Goal: Task Accomplishment & Management: Manage account settings

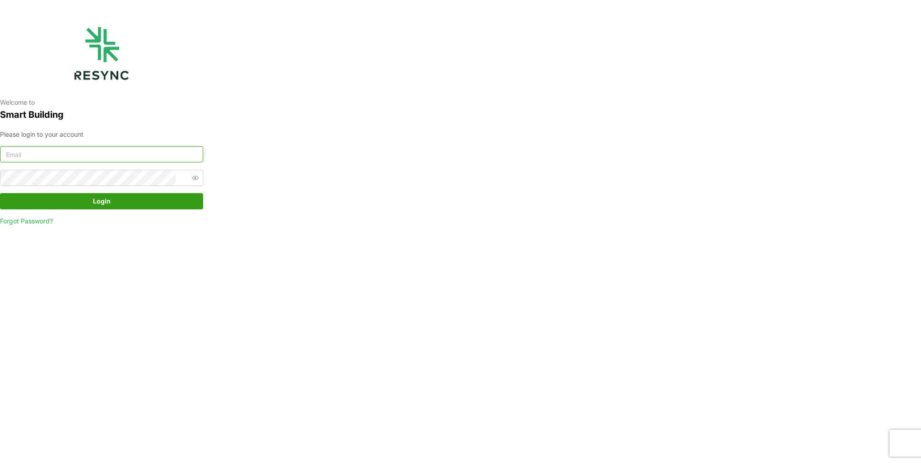
click at [93, 152] on input at bounding box center [101, 154] width 203 height 16
type input "[EMAIL_ADDRESS][DOMAIN_NAME]"
click at [0, 193] on button "Login" at bounding box center [101, 201] width 203 height 16
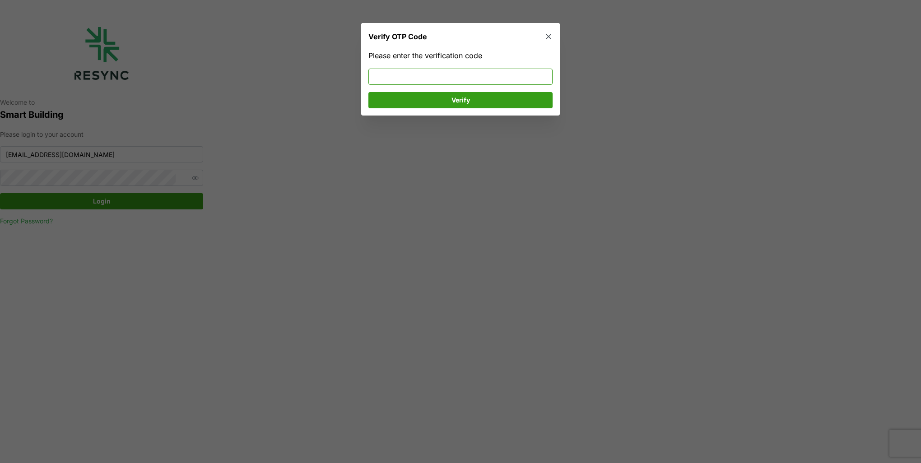
click at [471, 78] on input at bounding box center [460, 77] width 184 height 16
type input "102235"
click at [476, 96] on span "Verify" at bounding box center [460, 100] width 167 height 15
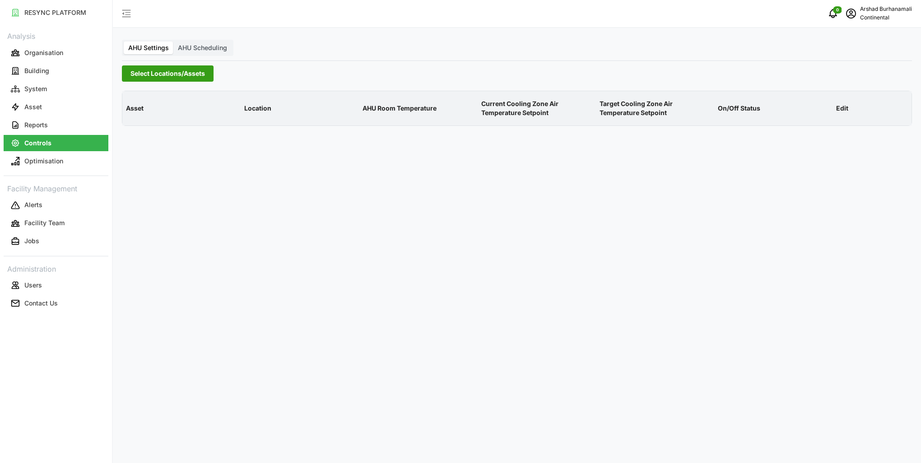
click at [172, 73] on span "Select Locations/Assets" at bounding box center [167, 73] width 74 height 15
click at [132, 115] on icon at bounding box center [133, 114] width 7 height 7
click at [153, 130] on span "Select CA1" at bounding box center [152, 128] width 6 height 6
click at [152, 129] on span "Select CA1" at bounding box center [152, 128] width 6 height 6
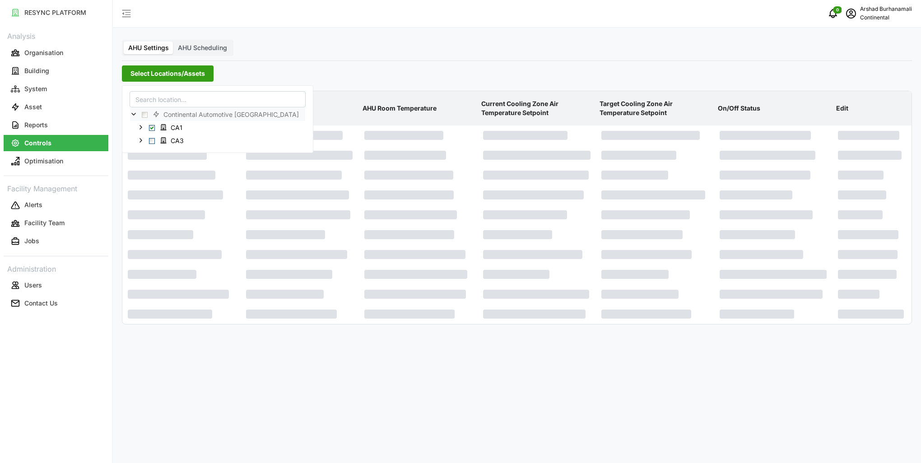
click at [516, 106] on p "Current Cooling Zone Air Temperature Setpoint" at bounding box center [536, 108] width 115 height 33
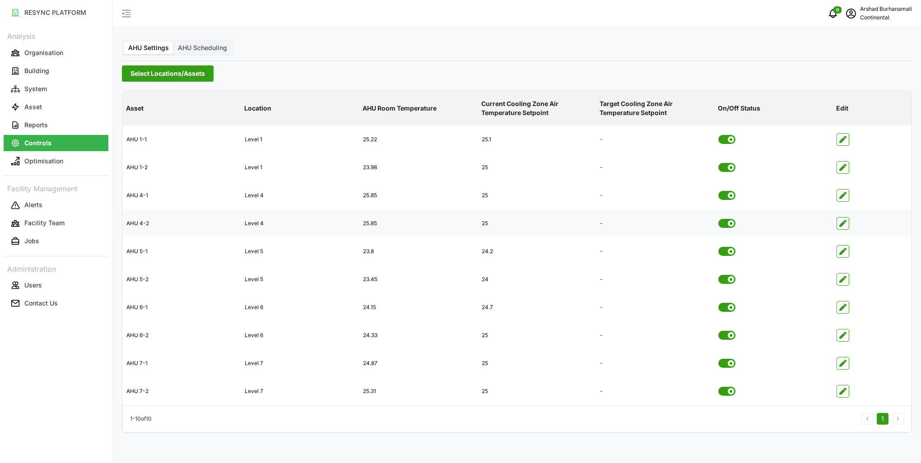
click at [844, 222] on icon "button" at bounding box center [842, 223] width 7 height 7
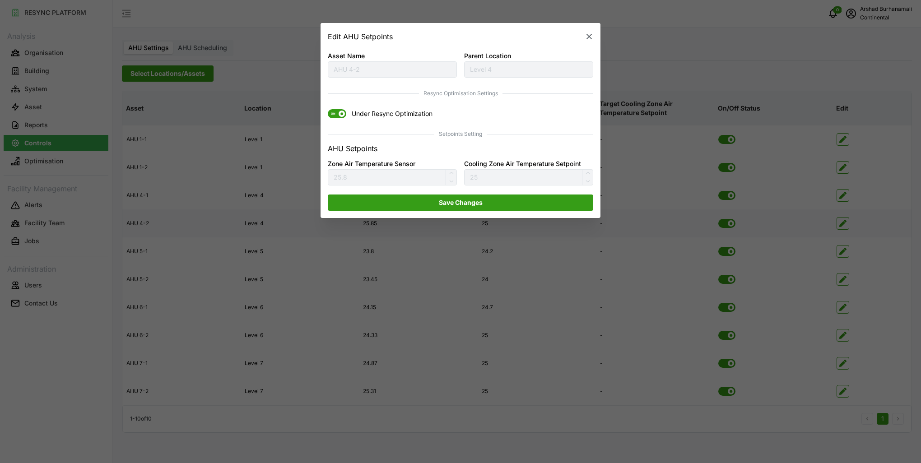
click at [331, 116] on span "ON" at bounding box center [333, 114] width 11 height 9
click at [328, 110] on input "ON Under Resync Optimization" at bounding box center [328, 110] width 0 height 0
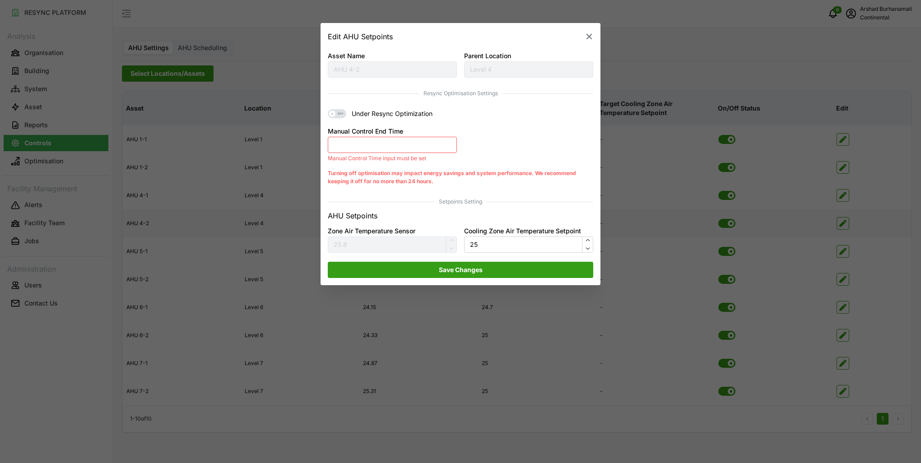
click at [361, 144] on button "Manual Control End Time" at bounding box center [392, 145] width 129 height 16
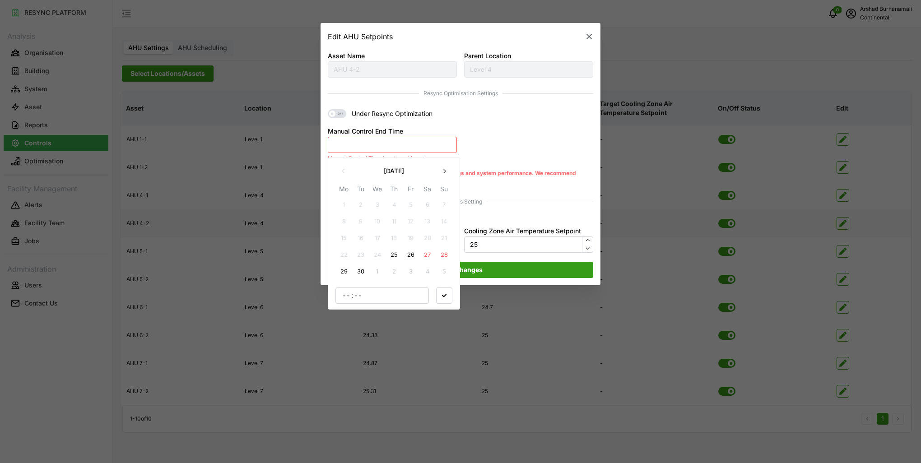
click at [391, 253] on button "25" at bounding box center [394, 255] width 16 height 16
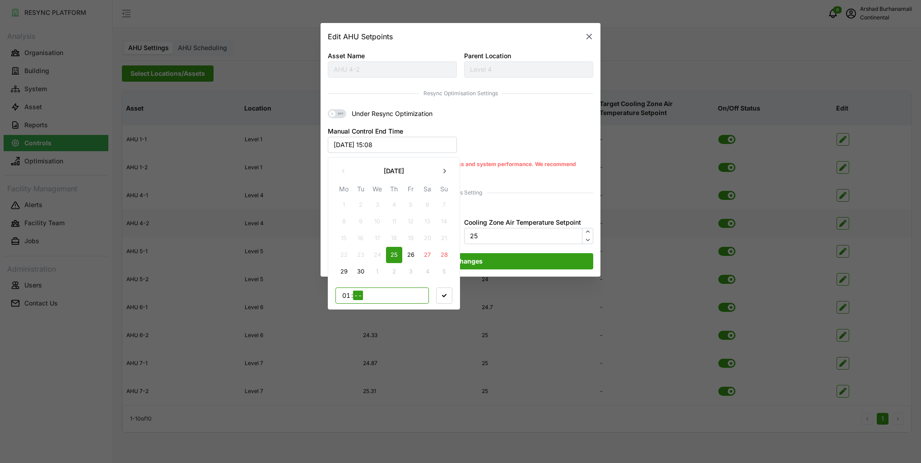
type input "17"
type input "00"
click at [443, 299] on span "button" at bounding box center [444, 295] width 15 height 15
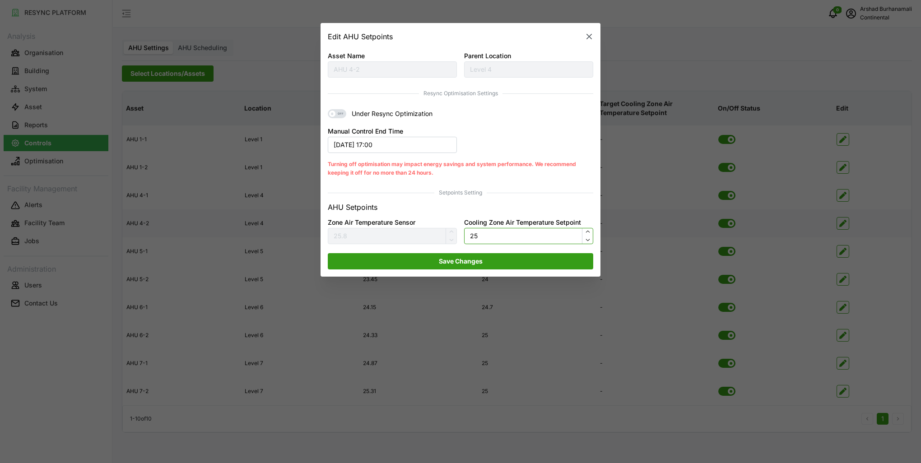
click at [510, 239] on input "25" at bounding box center [528, 236] width 129 height 16
type input "24.3"
click at [497, 259] on span "Save Changes" at bounding box center [460, 261] width 248 height 15
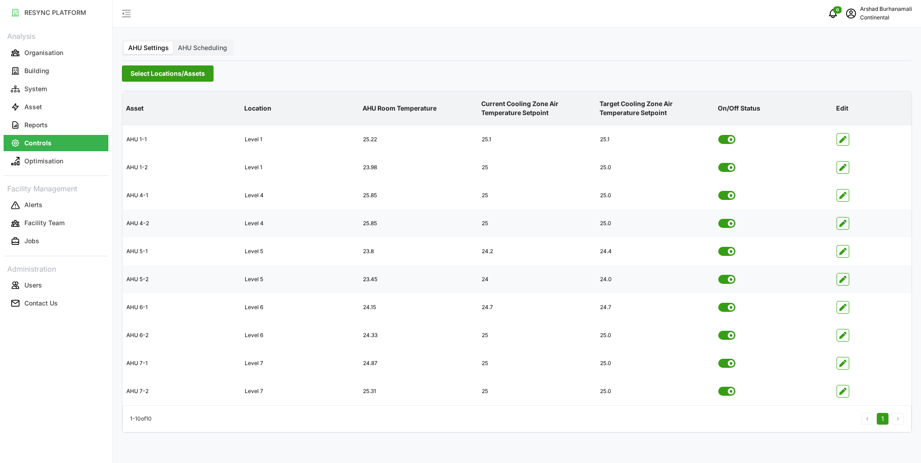
click at [844, 281] on icon "button" at bounding box center [842, 279] width 7 height 7
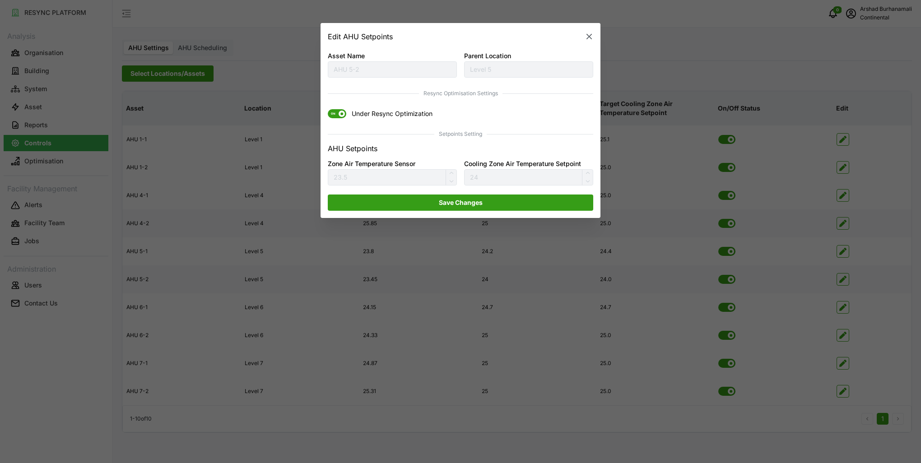
click at [590, 38] on icon "button" at bounding box center [588, 36] width 5 height 5
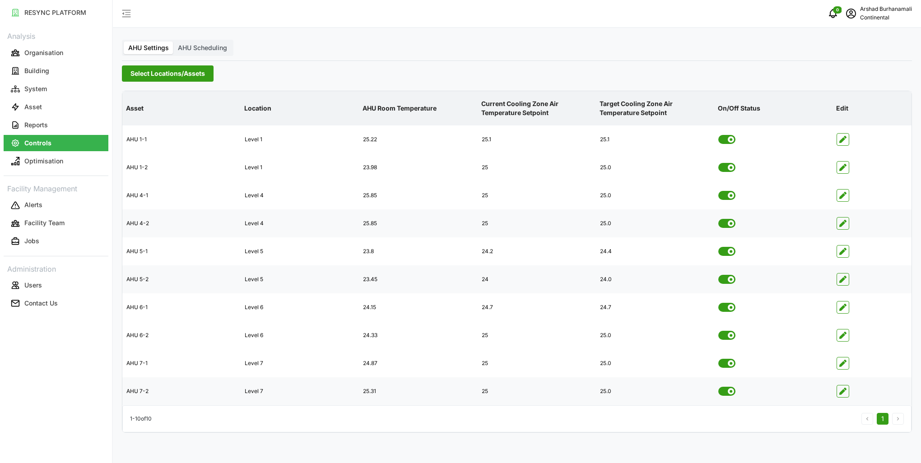
click at [842, 391] on icon "button" at bounding box center [842, 391] width 7 height 7
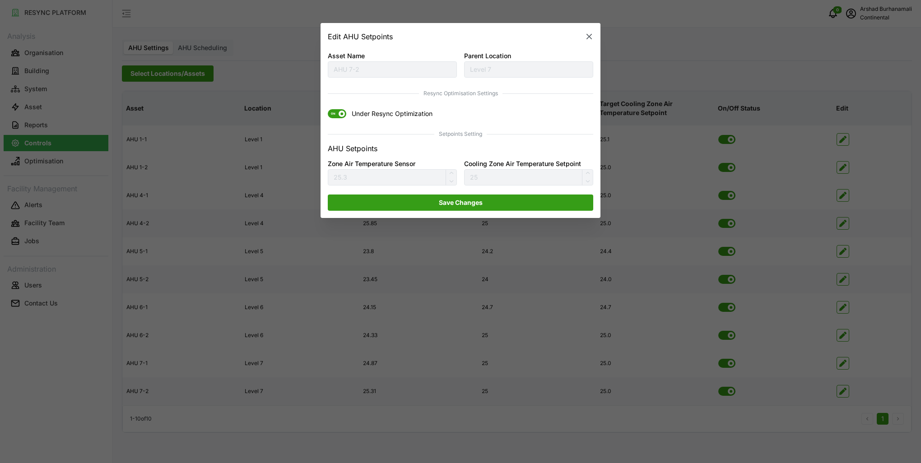
click at [343, 112] on span at bounding box center [342, 114] width 6 height 6
click at [328, 110] on input "ON Under Resync Optimization" at bounding box center [328, 110] width 0 height 0
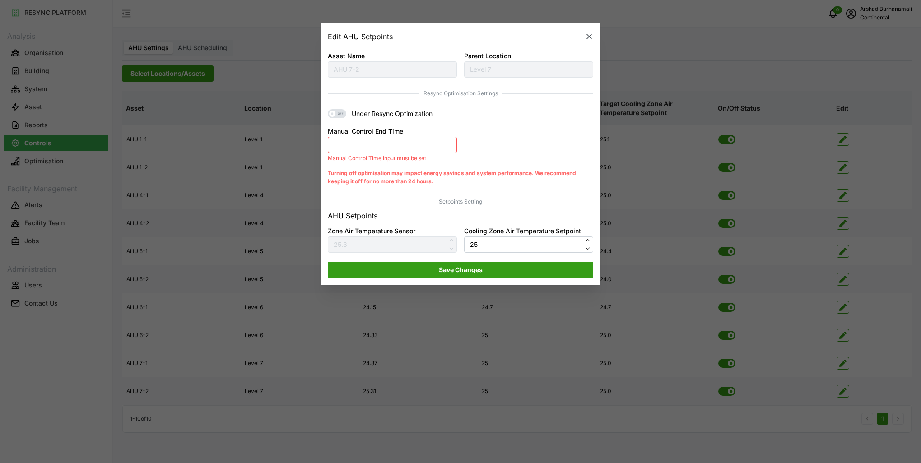
click at [371, 144] on button "Manual Control End Time" at bounding box center [392, 145] width 129 height 16
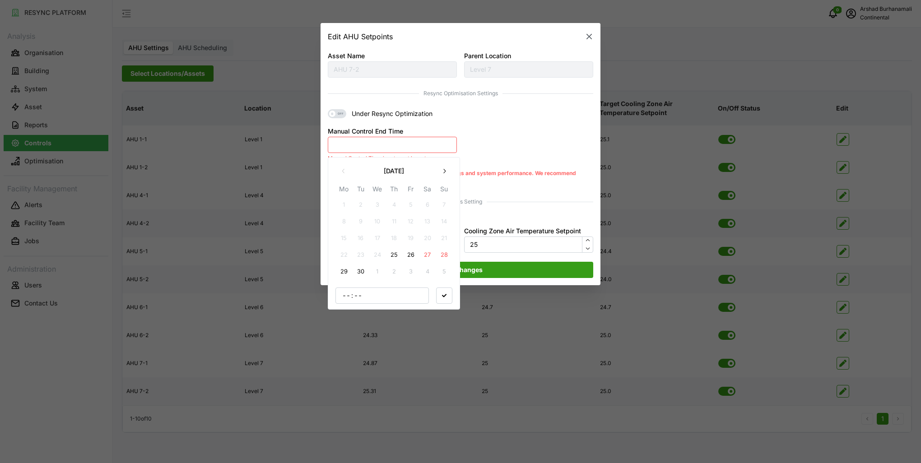
click at [390, 248] on button "25" at bounding box center [394, 255] width 16 height 16
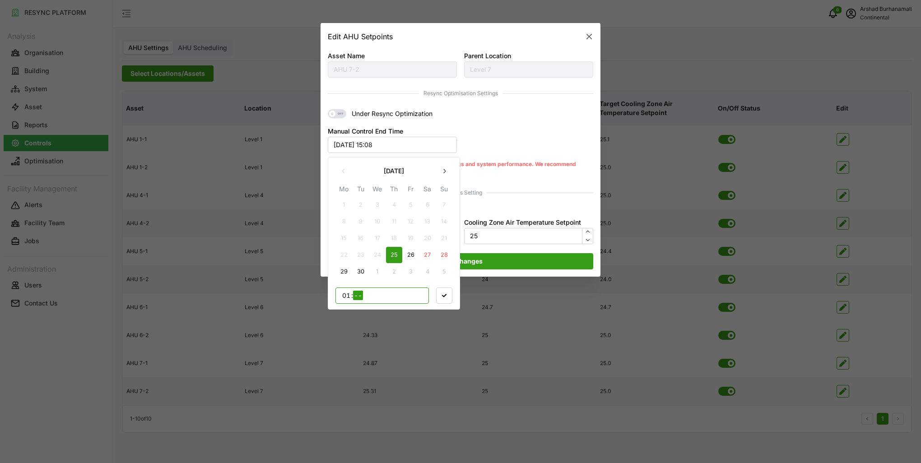
type input "17"
type input "00"
click at [451, 301] on span "button" at bounding box center [444, 295] width 15 height 15
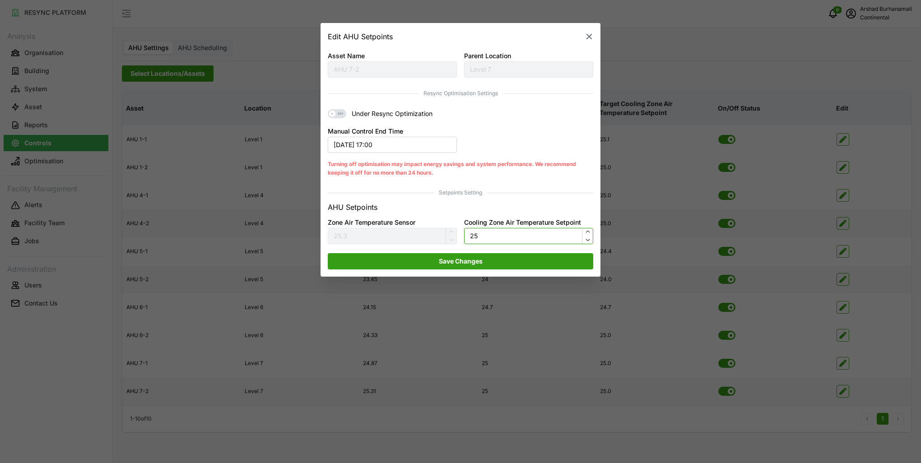
click at [479, 236] on input "25" at bounding box center [528, 236] width 129 height 16
type input "24.5"
click at [478, 256] on span "Save Changes" at bounding box center [461, 261] width 44 height 15
